Goal: Complete application form

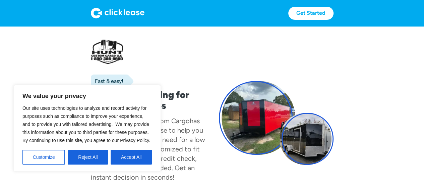
click at [127, 156] on button "Accept All" at bounding box center [131, 157] width 41 height 15
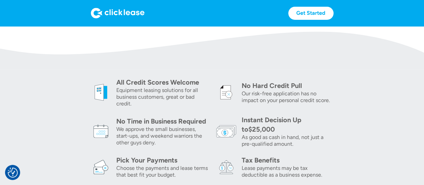
scroll to position [168, 0]
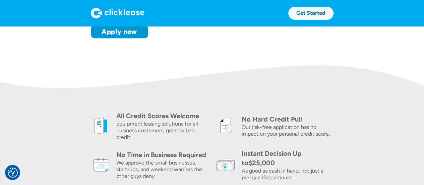
click at [316, 17] on link "Get Started" at bounding box center [311, 13] width 45 height 13
